Goal: Check status: Check status

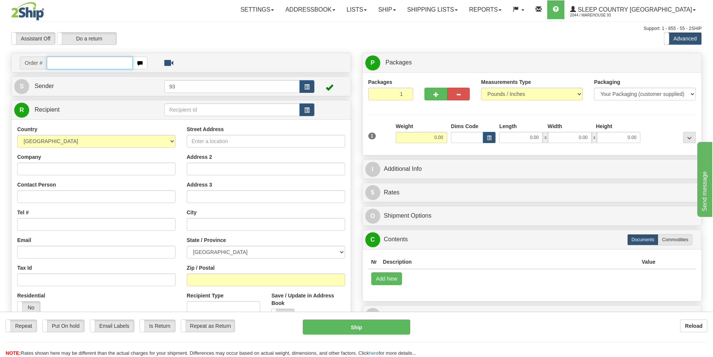
click at [79, 65] on input "text" at bounding box center [90, 63] width 86 height 13
click at [463, 11] on link "Shipping lists" at bounding box center [433, 9] width 62 height 19
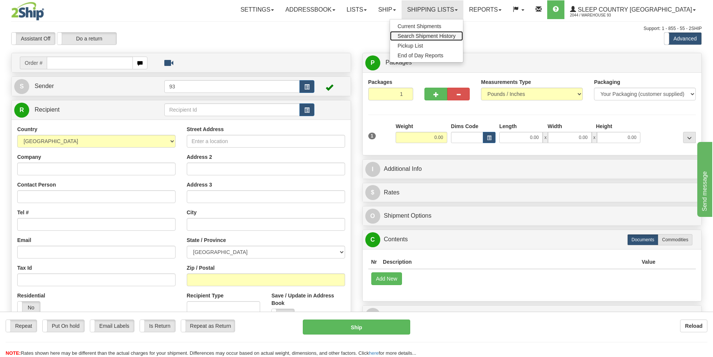
click at [456, 38] on span "Search Shipment History" at bounding box center [427, 36] width 58 height 6
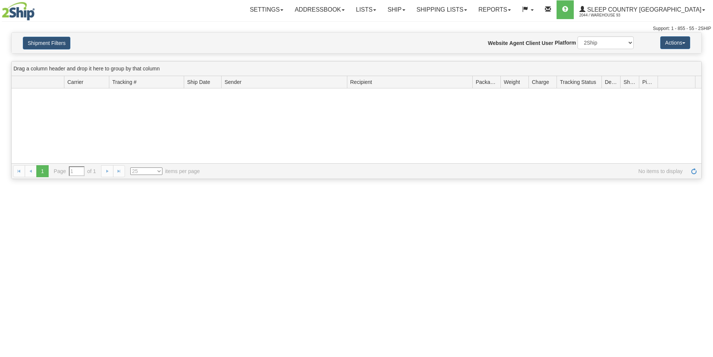
type input "From [DATE] To [DATE]"
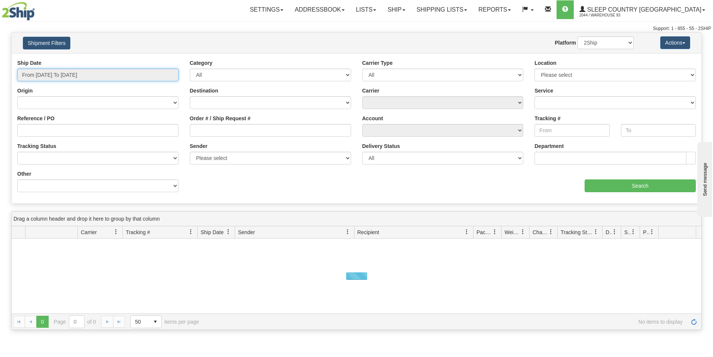
type input "[DATE]"
click at [116, 78] on input "From 08/26/2025 To 08/27/2025" at bounding box center [97, 75] width 161 height 13
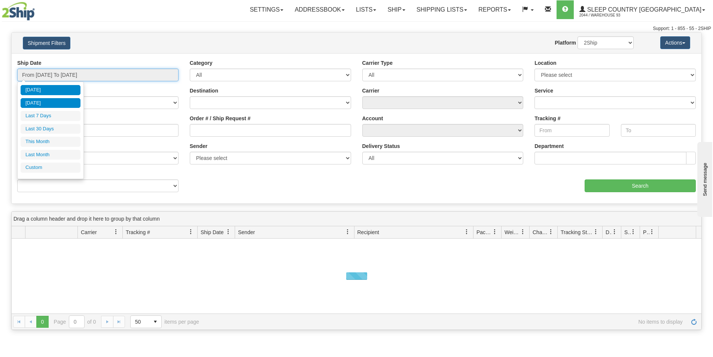
type input "08/26/2025"
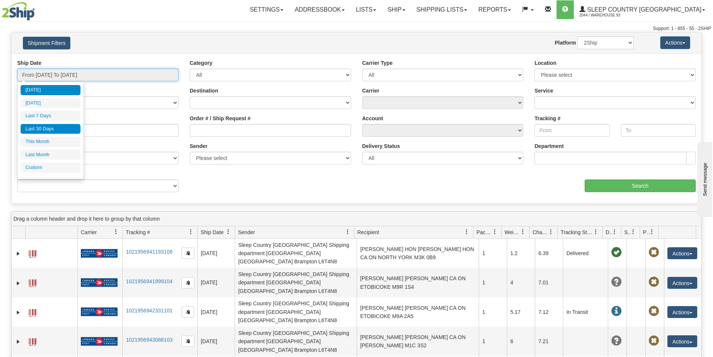
type input "[DATE]"
type input "08/01/2025"
type input "08/31/2025"
type input "07/01/2025"
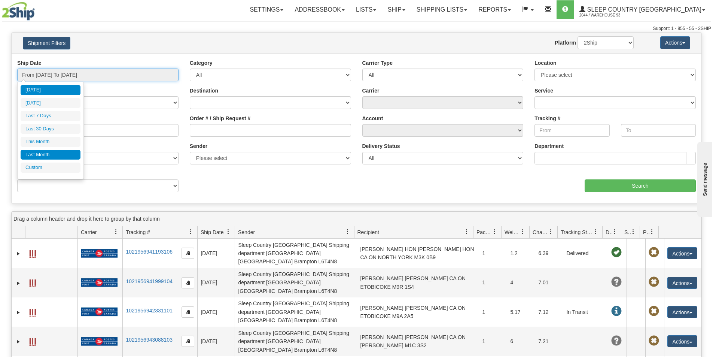
type input "07/31/2025"
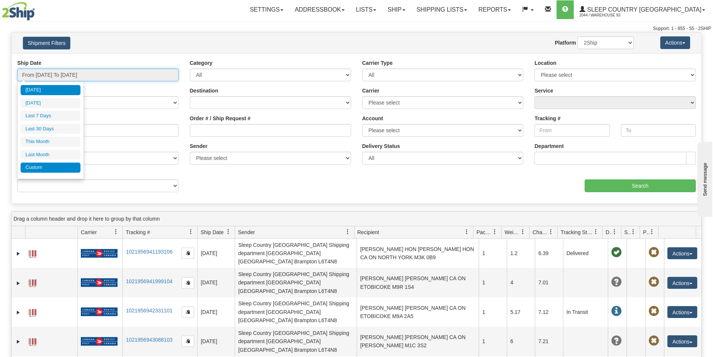
type input "[DATE]"
click at [45, 170] on li "Custom" at bounding box center [51, 167] width 60 height 10
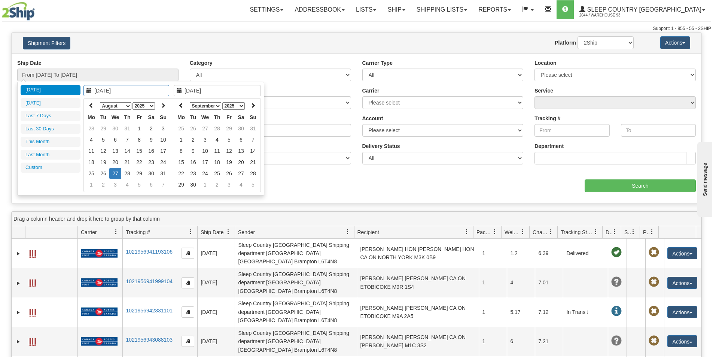
click at [146, 108] on select "1975 1976 1977 1978 1979 1980 1981 1982 1983 1984 1985 1986 1987 1988 1989 1990…" at bounding box center [144, 105] width 22 height 7
type input "[DATE]"
click at [145, 53] on div "Ship Date From 08/26/2025 To 08/27/2025 Category All Inbound Outbound Carrier T…" at bounding box center [357, 128] width 690 height 150
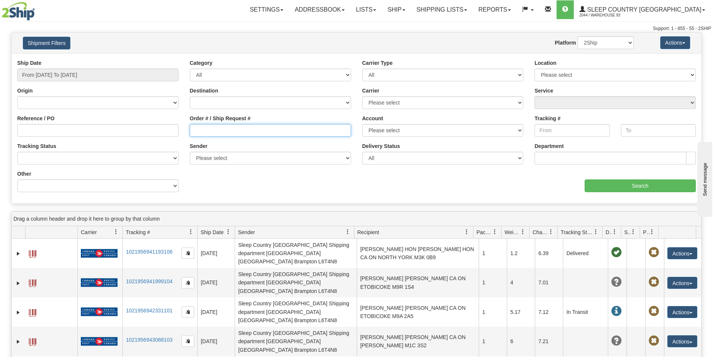
click at [237, 131] on input "Order # / Ship Request #" at bounding box center [270, 130] width 161 height 13
paste input "9000H921353"
type input "9000H921353"
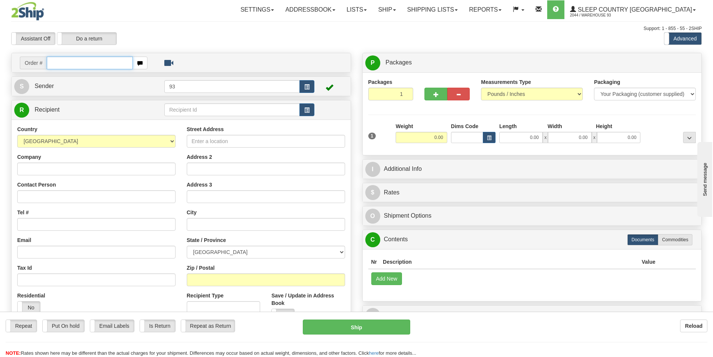
click at [90, 66] on input "text" at bounding box center [90, 63] width 86 height 13
paste input "9000H921353"
type input "9000H921353"
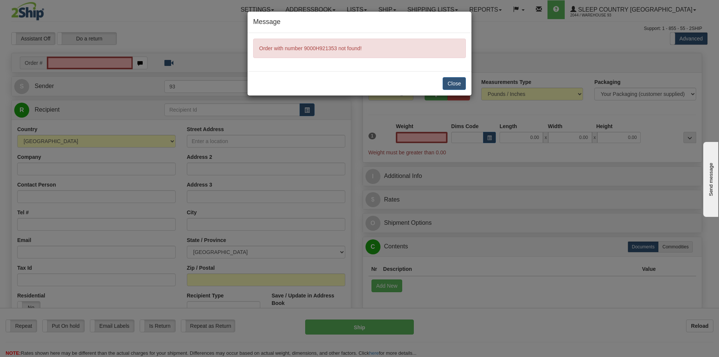
type input "0.00"
click at [442, 79] on div "Close" at bounding box center [359, 83] width 224 height 24
click at [453, 85] on button "Close" at bounding box center [454, 83] width 23 height 13
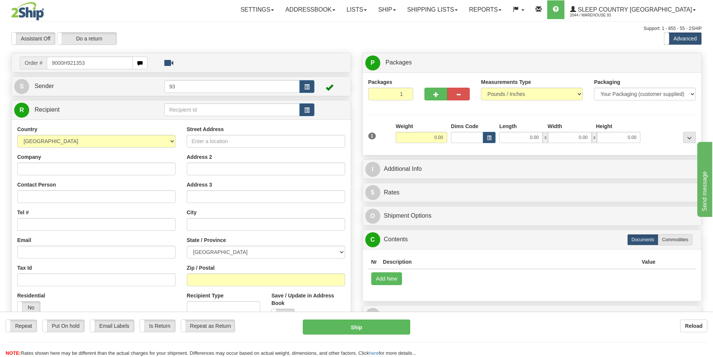
type input "9000H921353"
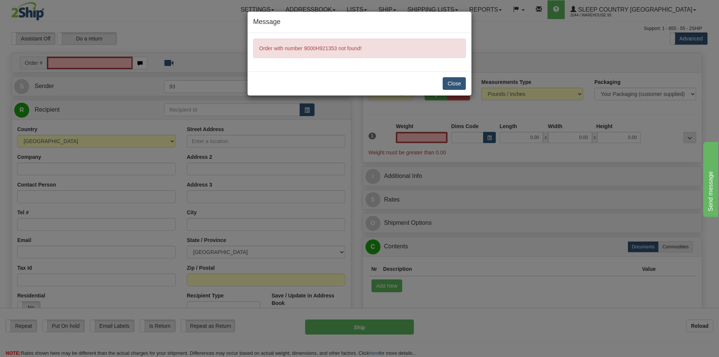
type input "0.00"
click at [457, 83] on button "Close" at bounding box center [454, 83] width 23 height 13
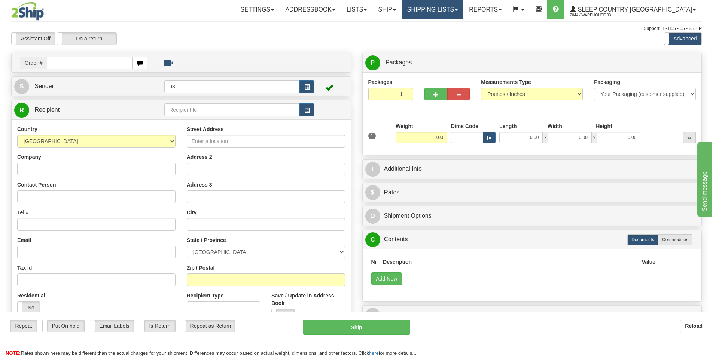
click at [473, 10] on div "Toggle navigation Settings Shipping Preferences Fields Preferences New" at bounding box center [356, 211] width 713 height 422
click at [463, 9] on link "Shipping lists" at bounding box center [433, 9] width 62 height 19
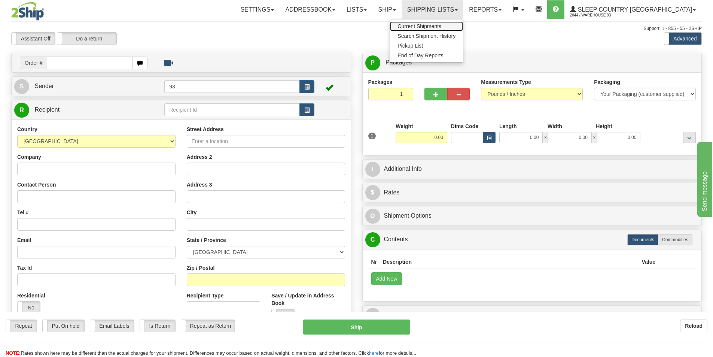
click at [441, 27] on span "Current Shipments" at bounding box center [420, 26] width 44 height 6
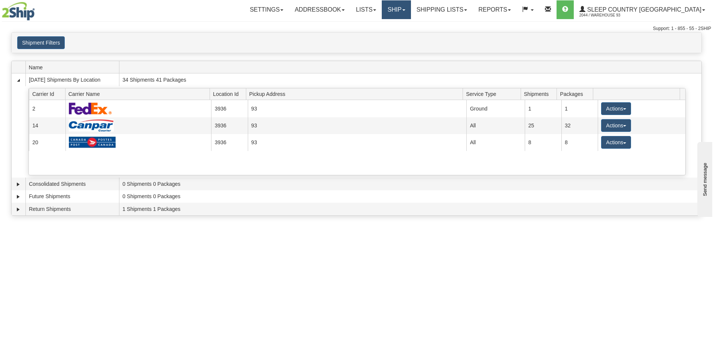
click at [411, 13] on link "Ship" at bounding box center [396, 9] width 29 height 19
click at [470, 10] on link "Shipping lists" at bounding box center [442, 9] width 62 height 19
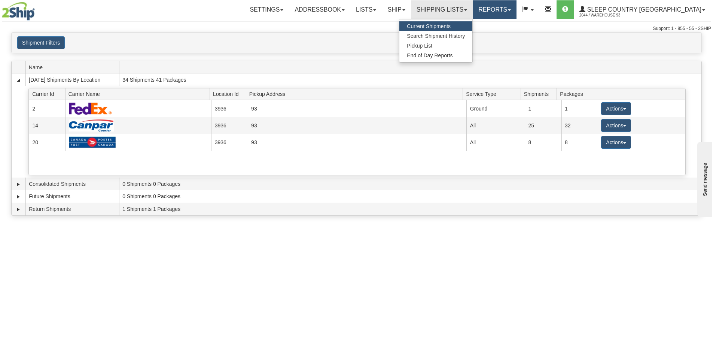
click at [517, 11] on link "Reports" at bounding box center [495, 9] width 44 height 19
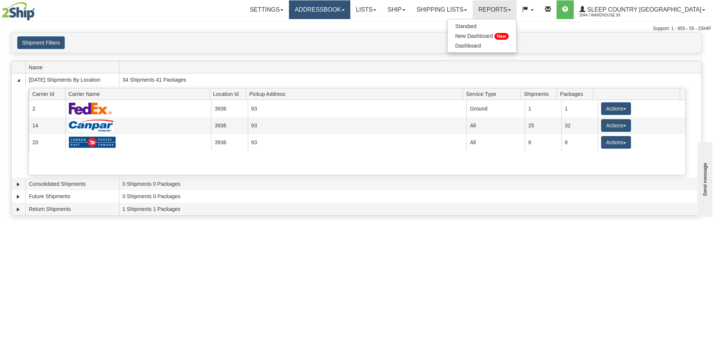
click at [350, 5] on link "Addressbook" at bounding box center [319, 9] width 61 height 19
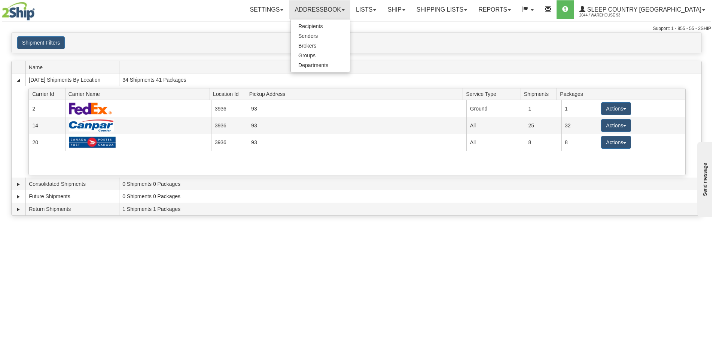
click at [416, 47] on div "Shipment Filters Website Agent Client" at bounding box center [357, 42] width 690 height 13
